Goal: Navigation & Orientation: Find specific page/section

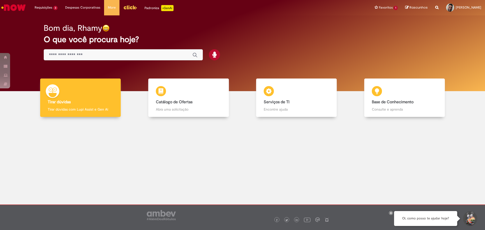
click at [94, 56] on input "Basta digitar aqui" at bounding box center [118, 55] width 138 height 6
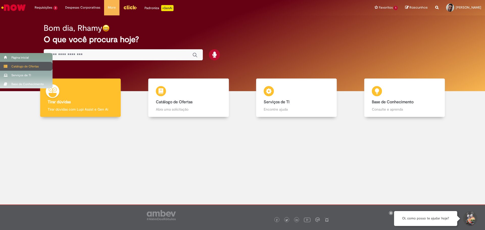
click at [3, 66] on div "Catálogo de Ofertas" at bounding box center [26, 66] width 52 height 9
click at [13, 73] on div "Serviços de TI" at bounding box center [26, 75] width 52 height 9
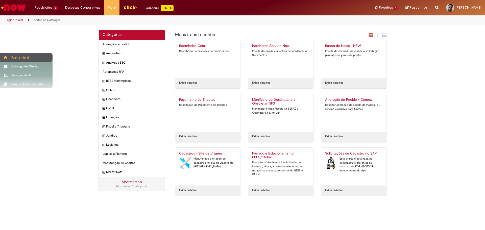
click at [24, 58] on div "Página inicial" at bounding box center [26, 57] width 52 height 9
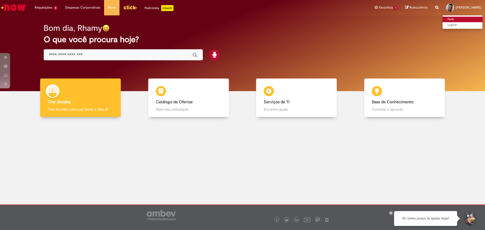
click at [442, 19] on link "Perfil" at bounding box center [462, 20] width 40 height 6
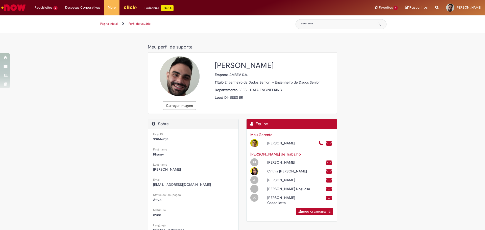
click at [128, 9] on img "Menu Cabeçalho" at bounding box center [130, 8] width 14 height 8
